Goal: Task Accomplishment & Management: Complete application form

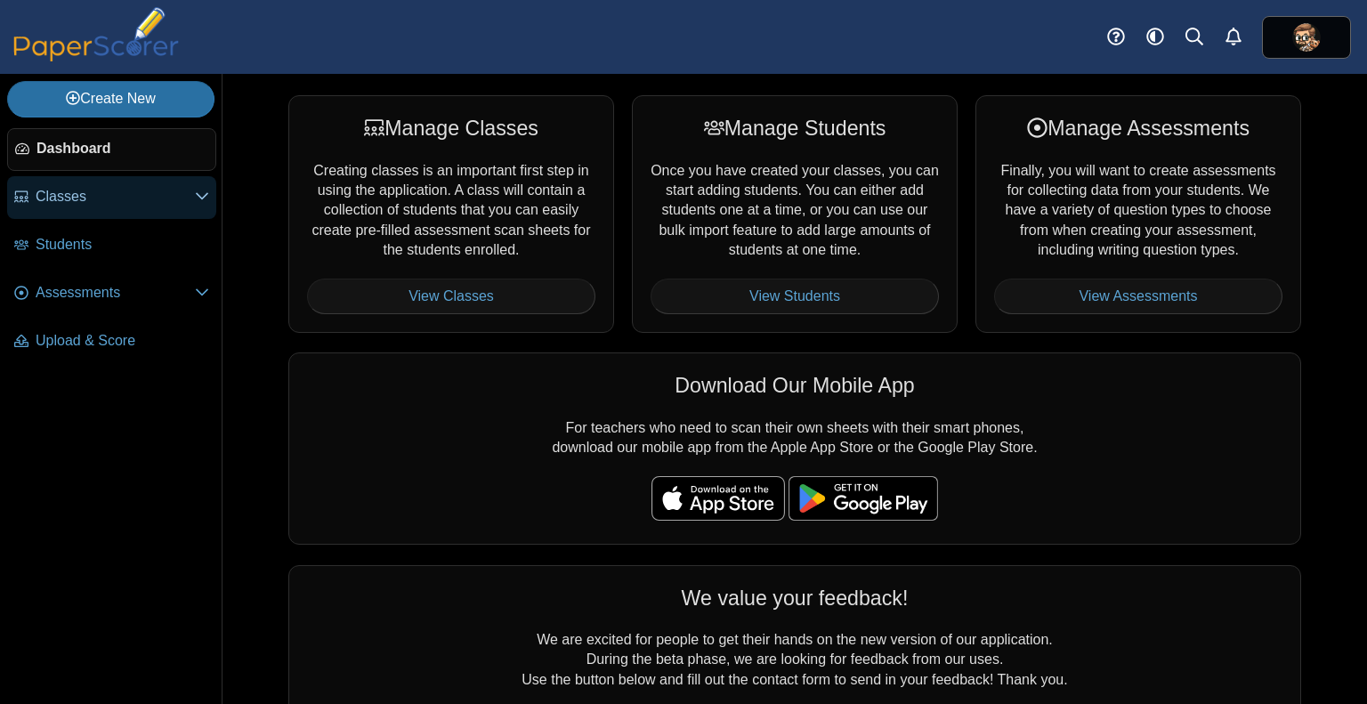
click at [215, 195] on link "Classes" at bounding box center [111, 197] width 209 height 43
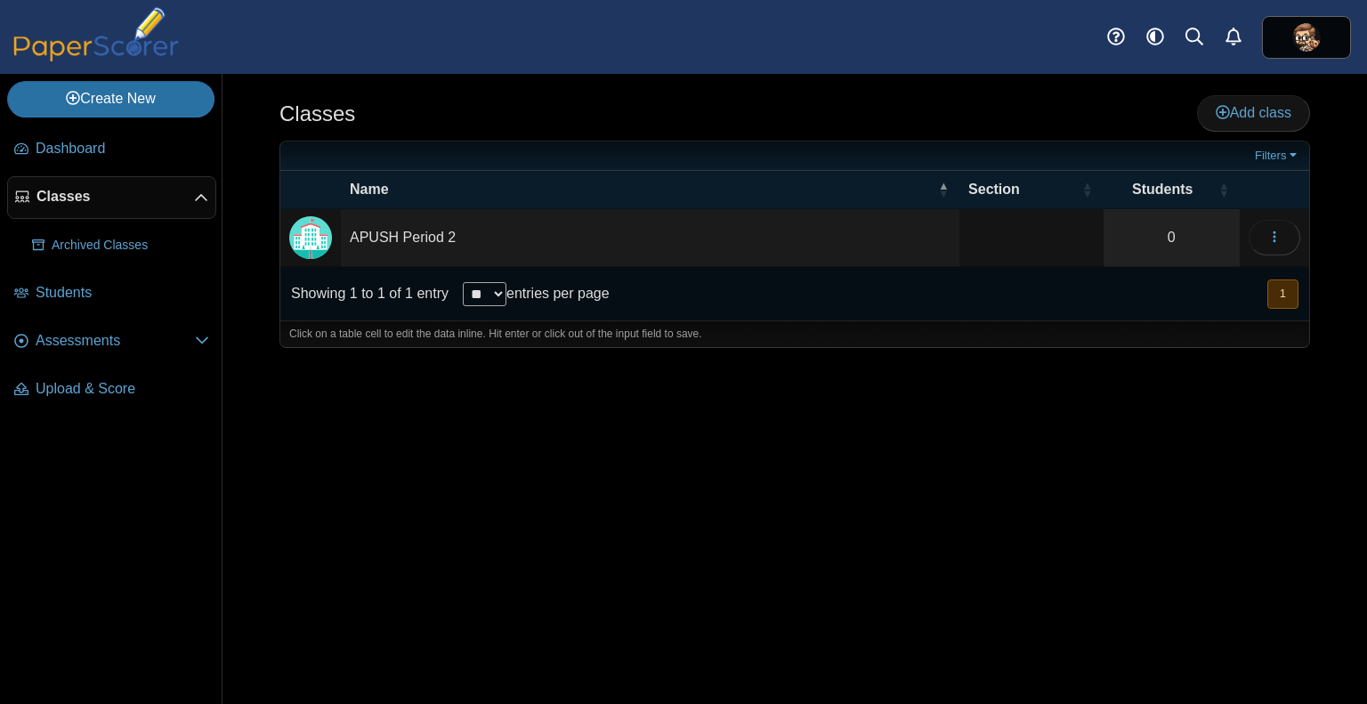
click at [469, 234] on td "APUSH Period 2" at bounding box center [650, 238] width 619 height 58
click at [1264, 228] on button "button" at bounding box center [1275, 238] width 52 height 36
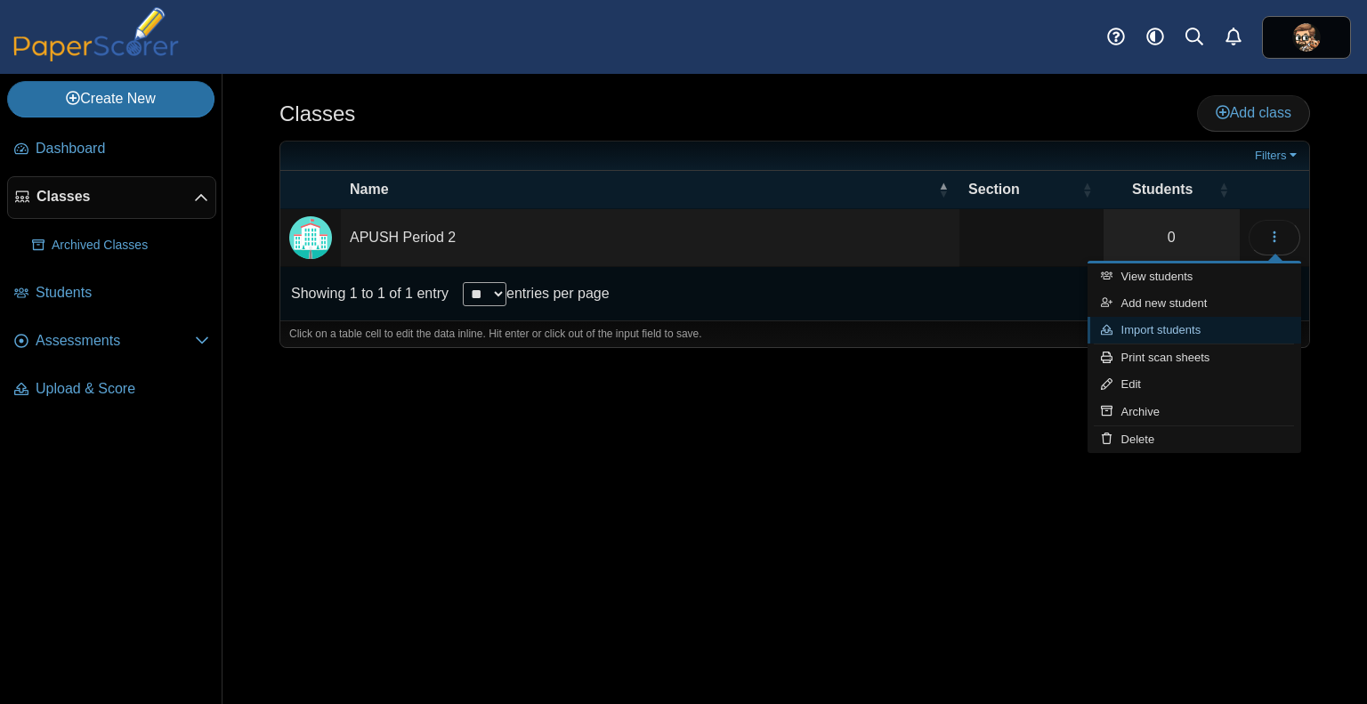
click at [1154, 334] on link "Import students" at bounding box center [1195, 330] width 214 height 27
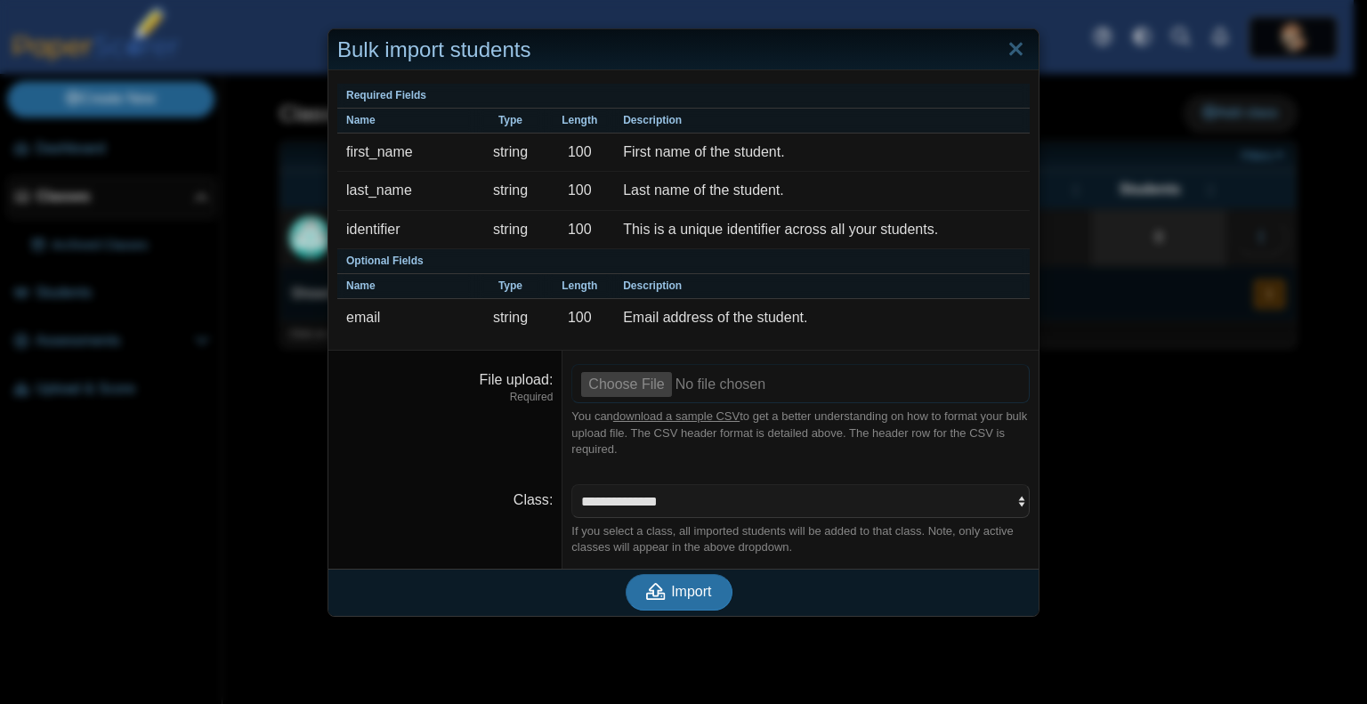
click at [635, 389] on input "File upload" at bounding box center [800, 383] width 458 height 39
click at [1003, 49] on link "Close" at bounding box center [1016, 50] width 28 height 30
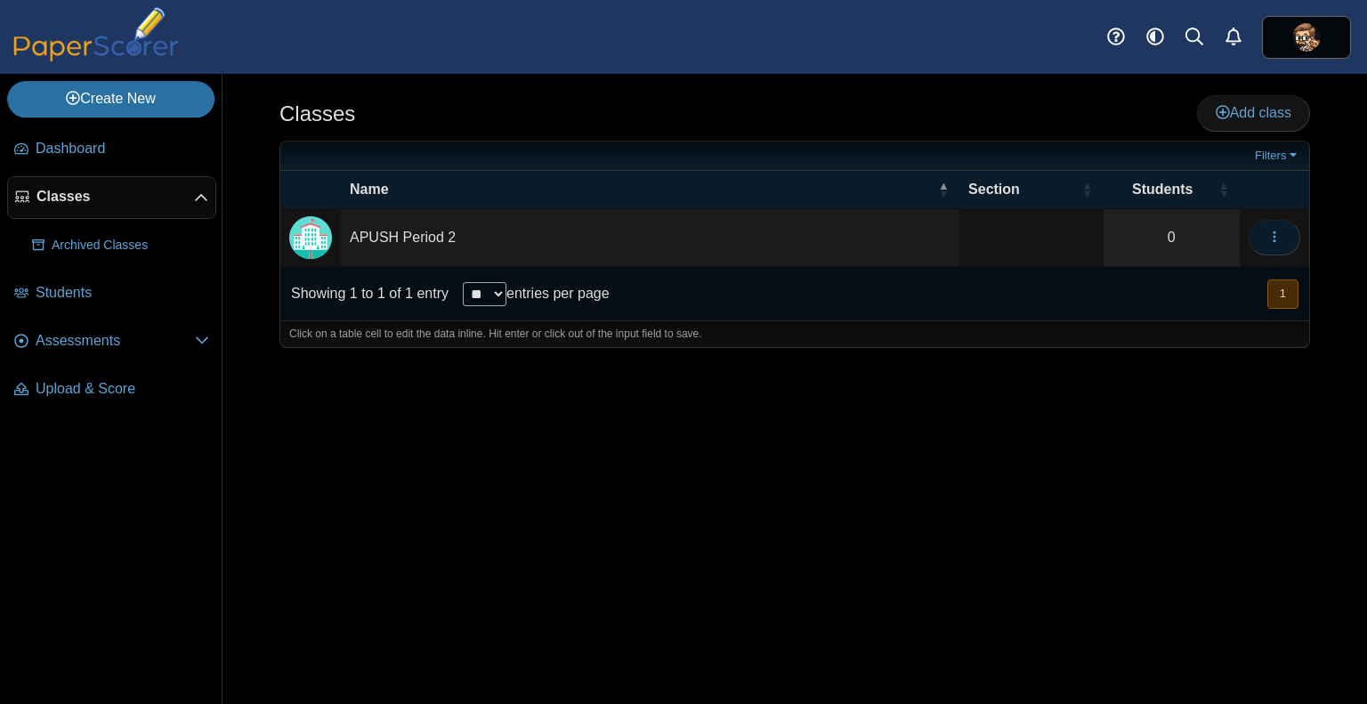
click at [1280, 231] on icon "button" at bounding box center [1275, 237] width 14 height 14
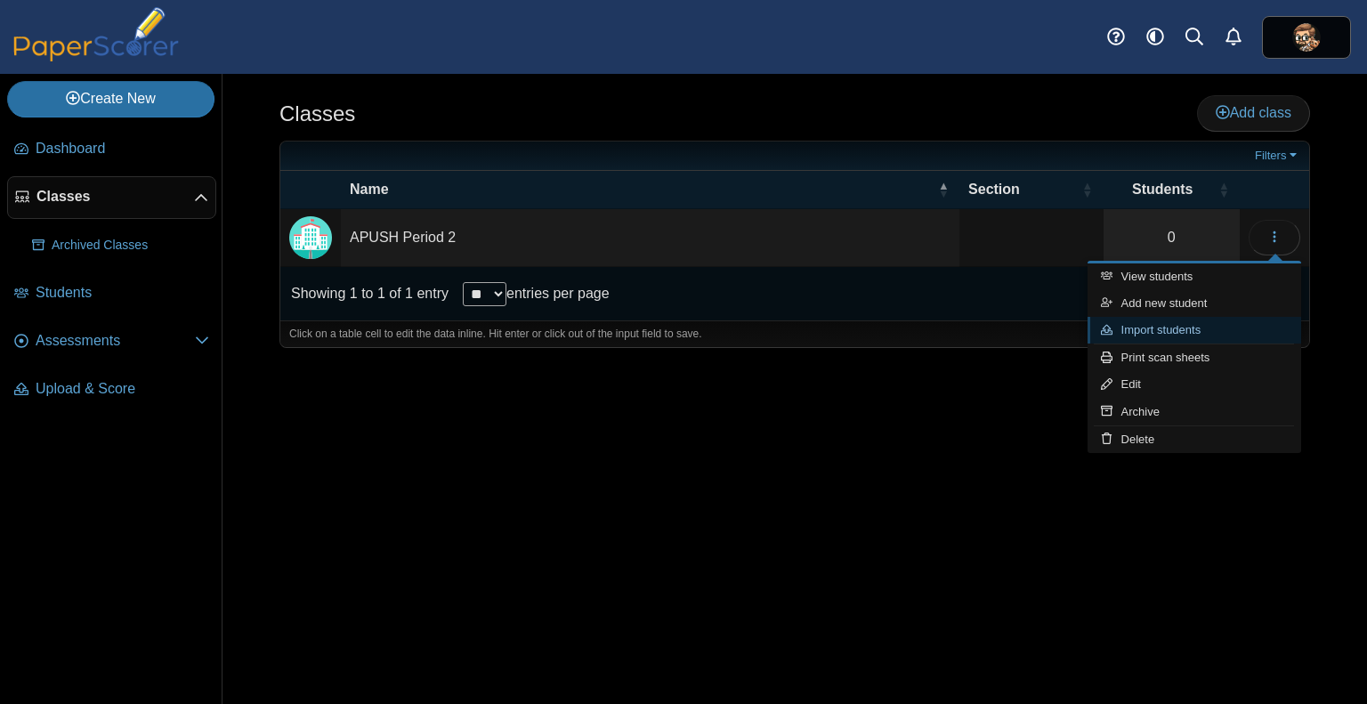
click at [1175, 337] on link "Import students" at bounding box center [1195, 330] width 214 height 27
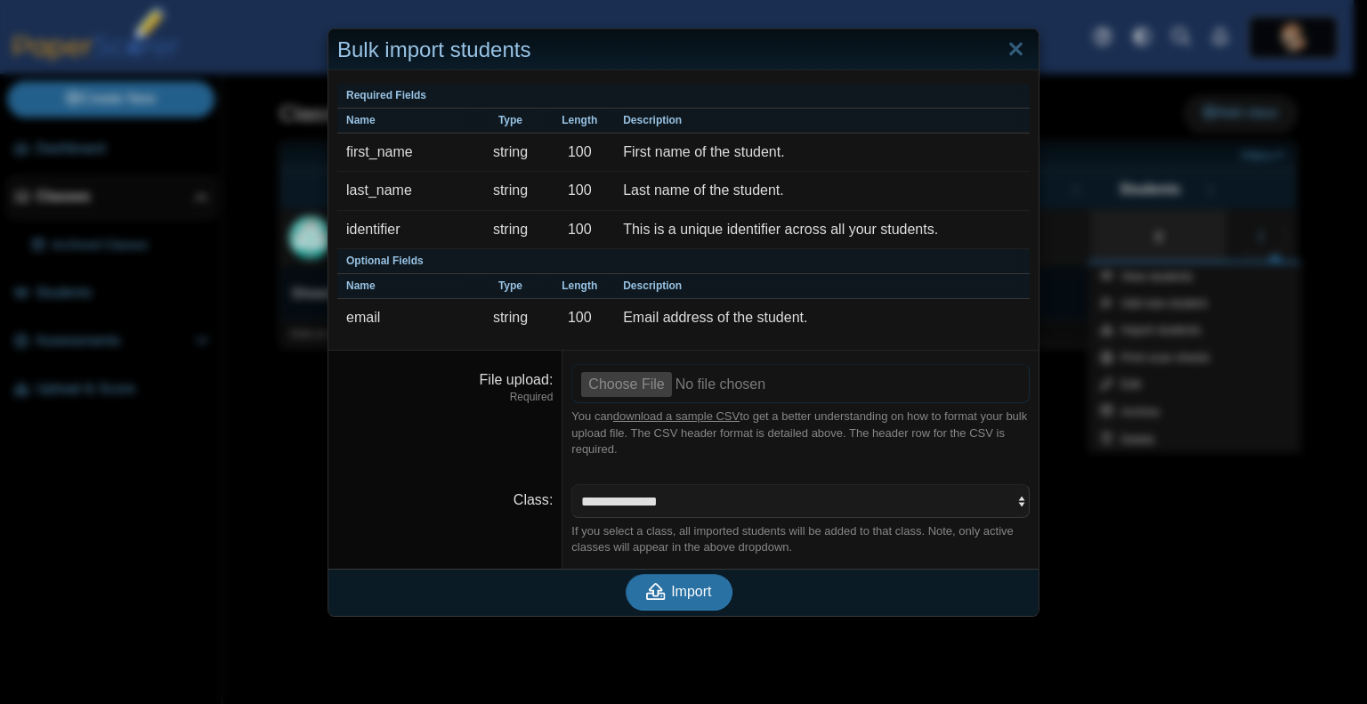
click at [620, 376] on input "File upload" at bounding box center [800, 383] width 458 height 39
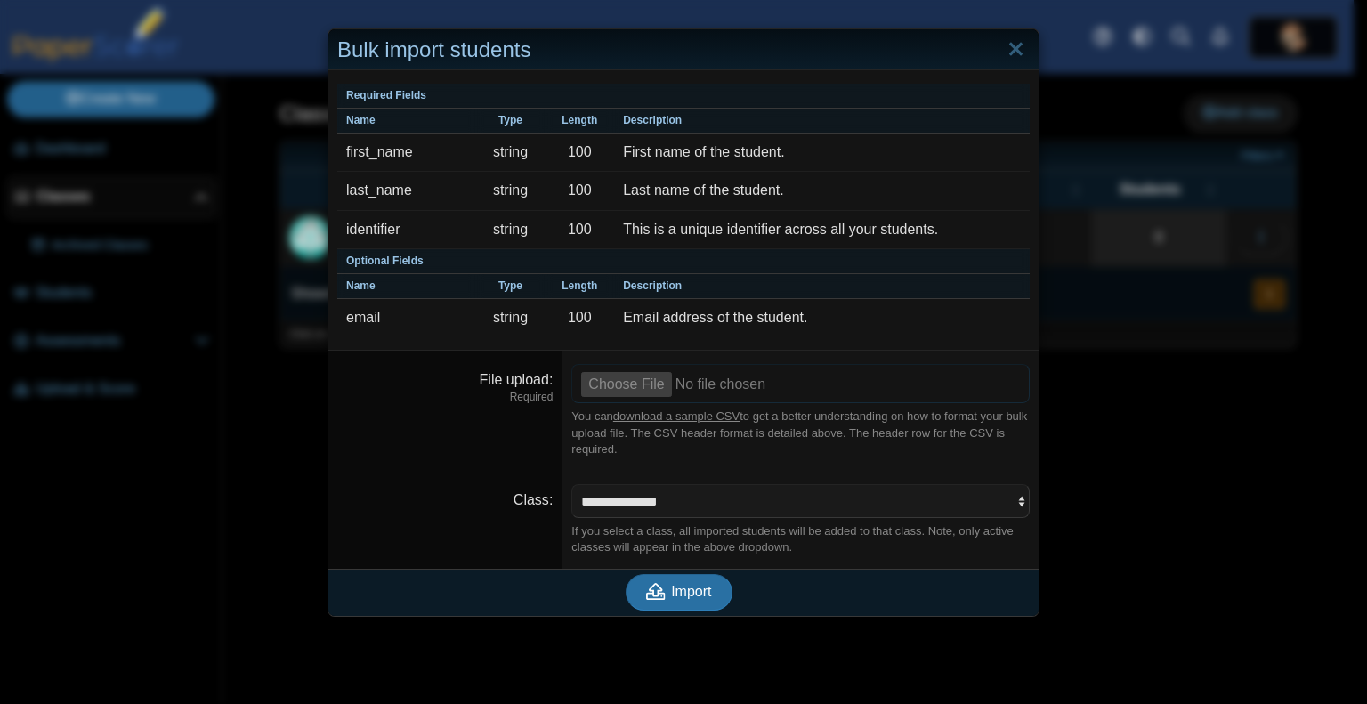
type input "**********"
click at [683, 594] on span "Import" at bounding box center [691, 591] width 40 height 15
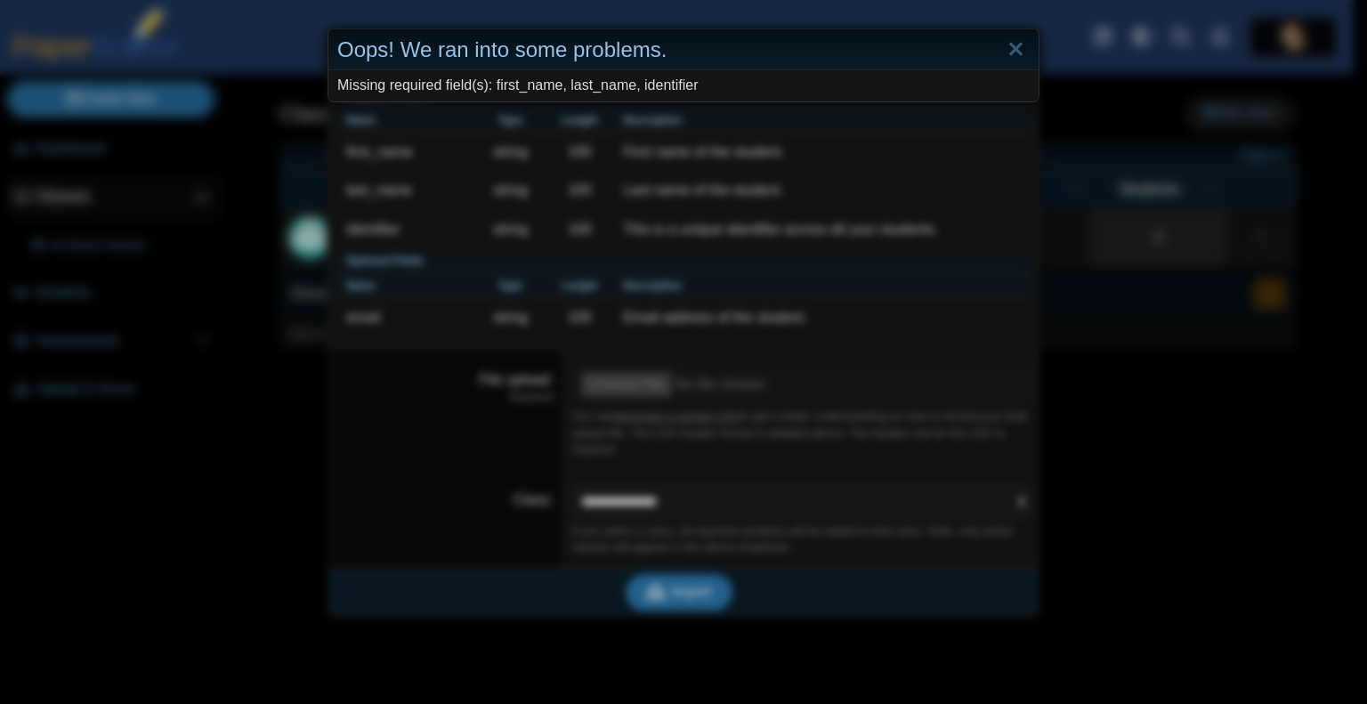
click at [701, 244] on div "Oops! We ran into some problems. Missing required field(s): first_name, last_na…" at bounding box center [683, 352] width 1367 height 704
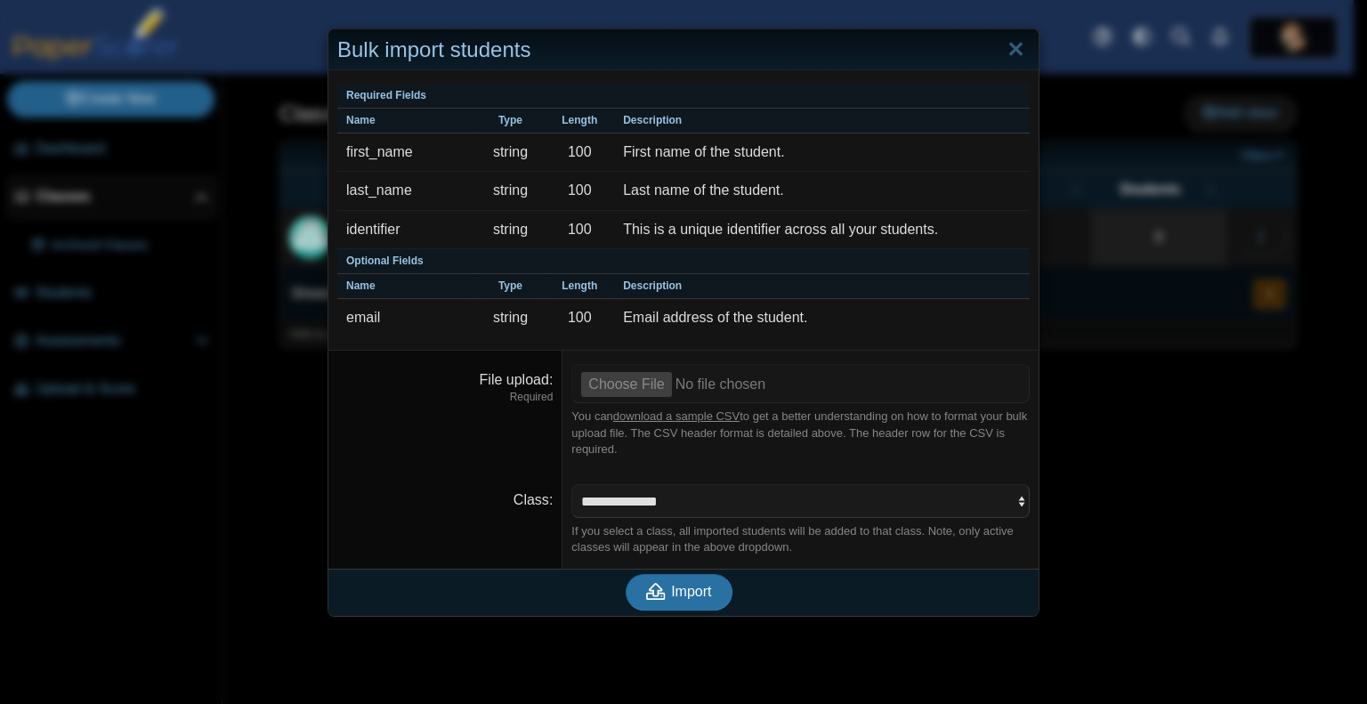
click at [665, 416] on link "download a sample CSV" at bounding box center [676, 415] width 126 height 13
